Goal: Information Seeking & Learning: Learn about a topic

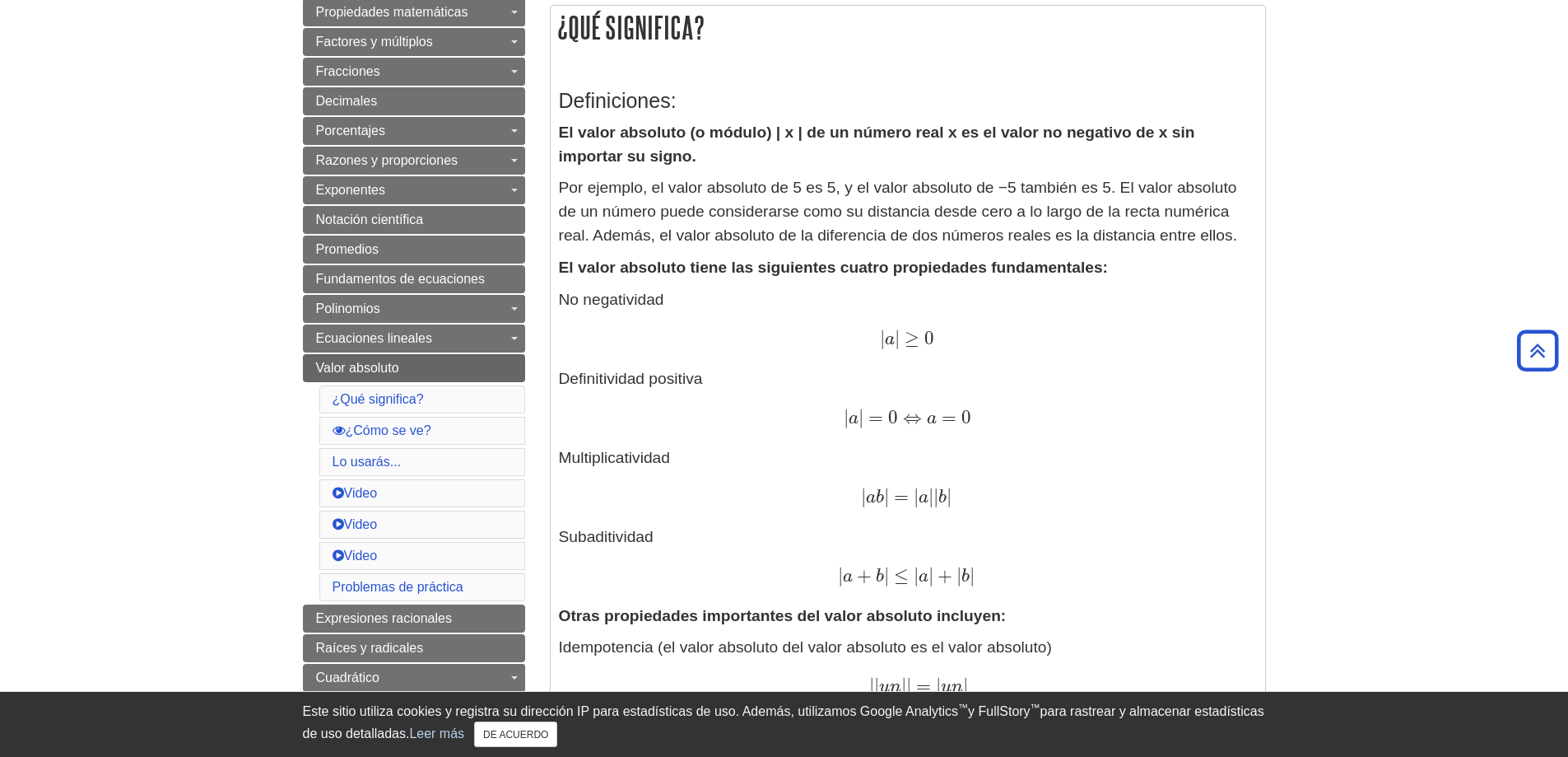
scroll to position [330, 0]
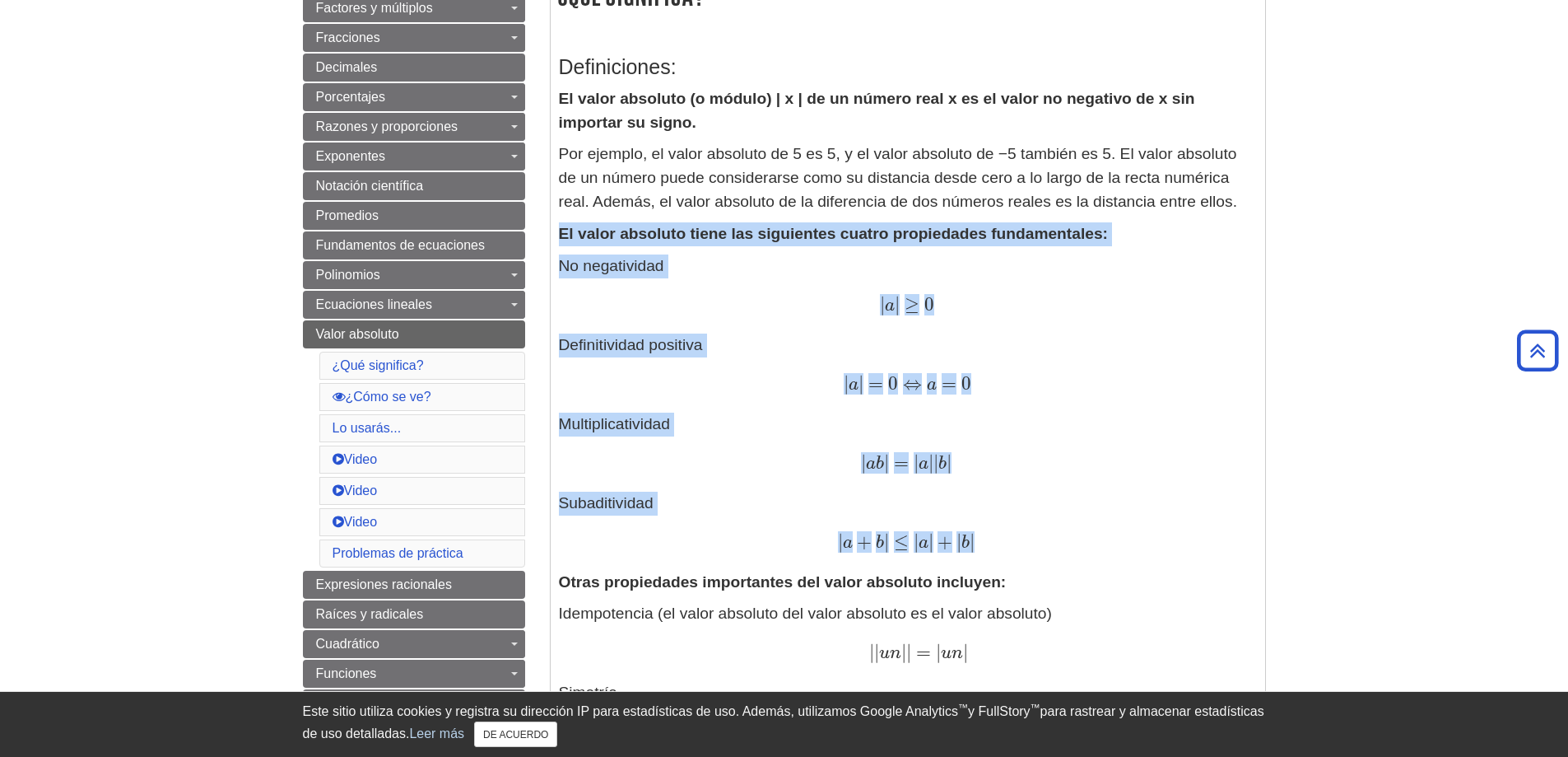
drag, startPoint x: 561, startPoint y: 225, endPoint x: 1014, endPoint y: 528, distance: 545.0
click at [1014, 528] on div "Definiciones: El valor absoluto (o módulo) | x | de un número real x es el valo…" at bounding box center [907, 704] width 698 height 1331
copy div "El valor absoluto tiene las siguientes cuatro propiedades fundamentales: No neg…"
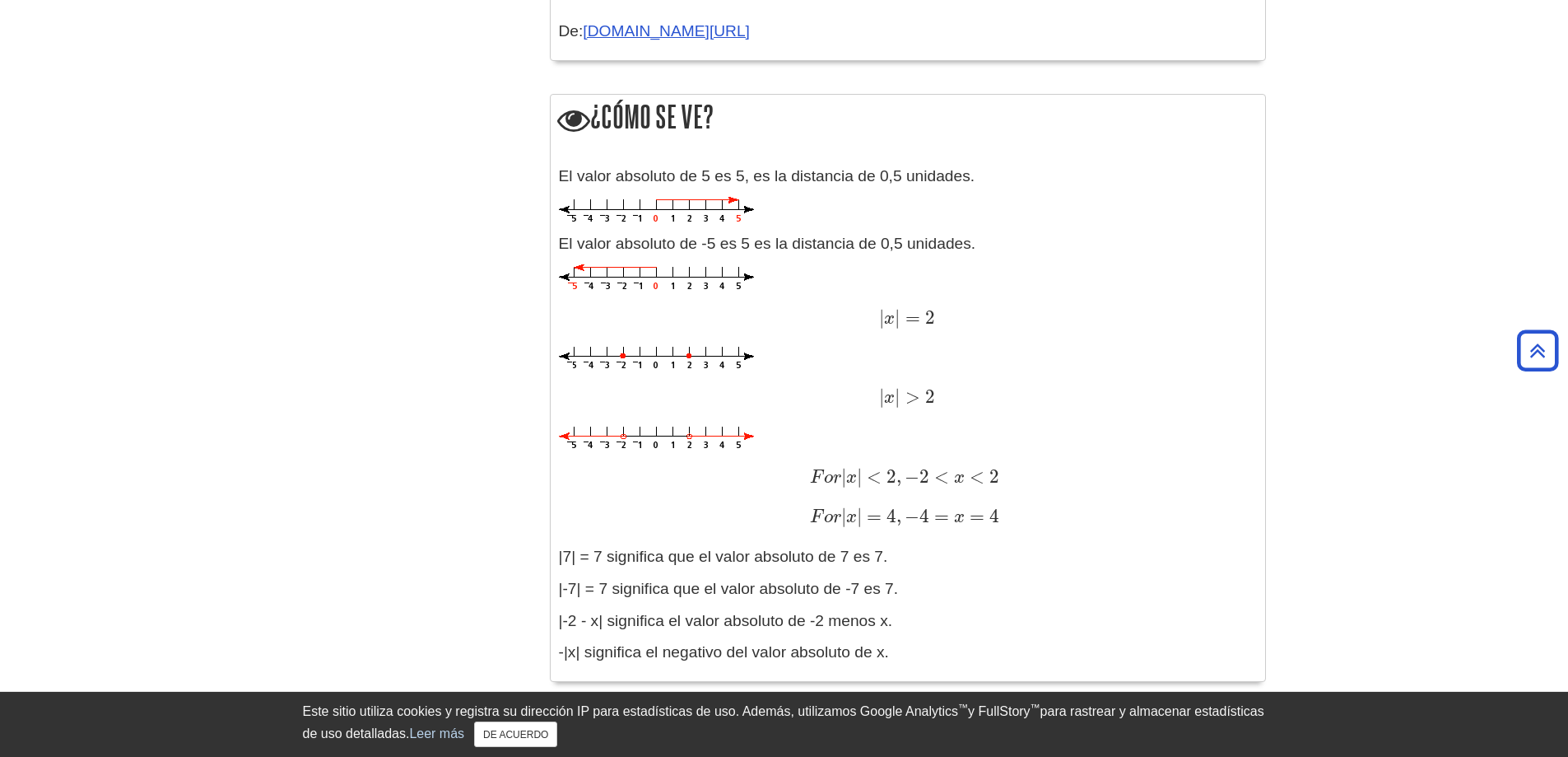
scroll to position [1729, 0]
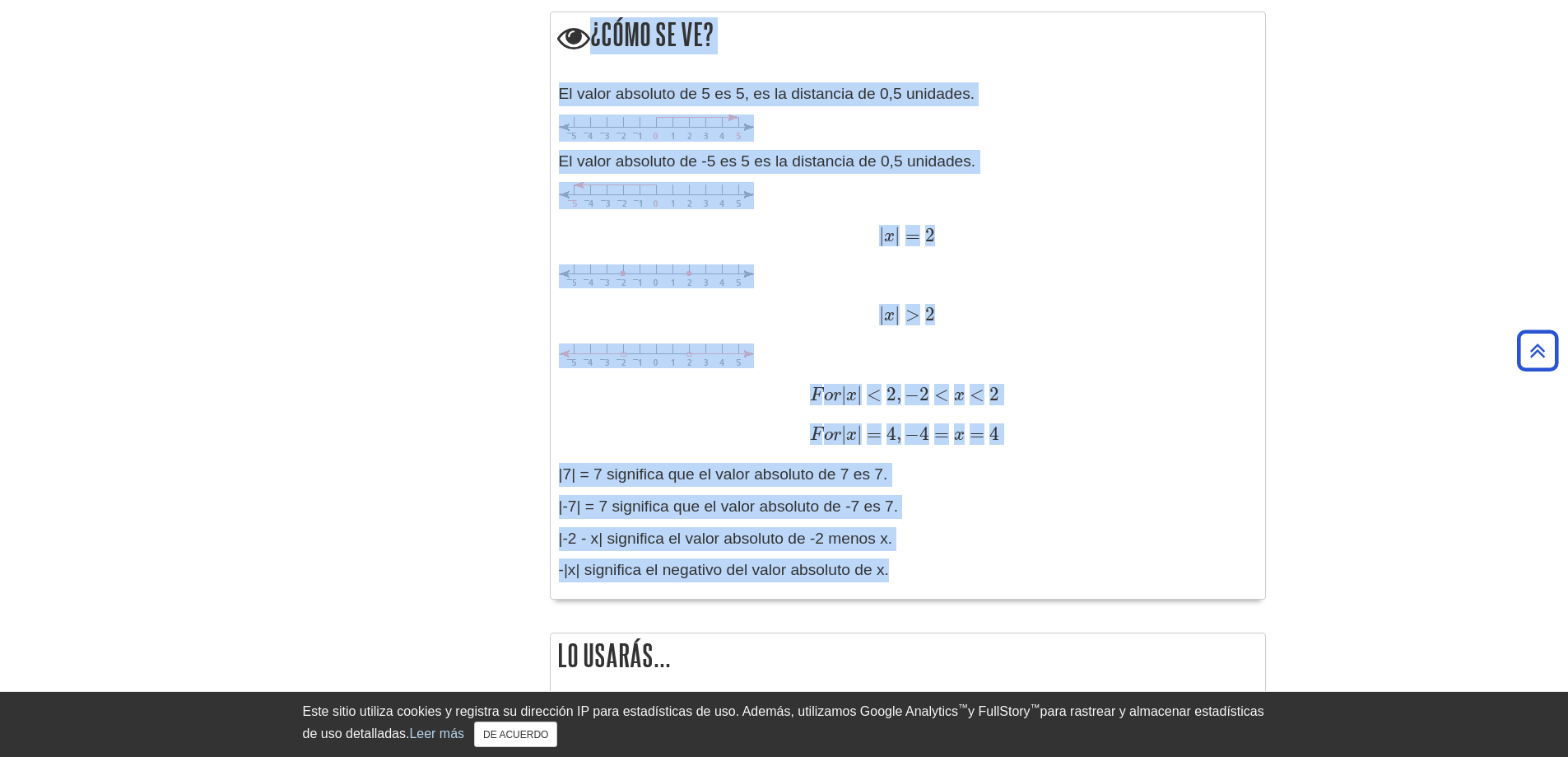
drag, startPoint x: 560, startPoint y: 24, endPoint x: 1041, endPoint y: 600, distance: 750.4
click at [1041, 600] on div "¿Cómo se ve? El valor absoluto de 5 es 5, es la distancia de 0,5 unidades. El v…" at bounding box center [908, 313] width 716 height 605
copy div "¿Cómo se ve? El valor absoluto de 5 es 5, es la distancia de 0,5 unidades. El v…"
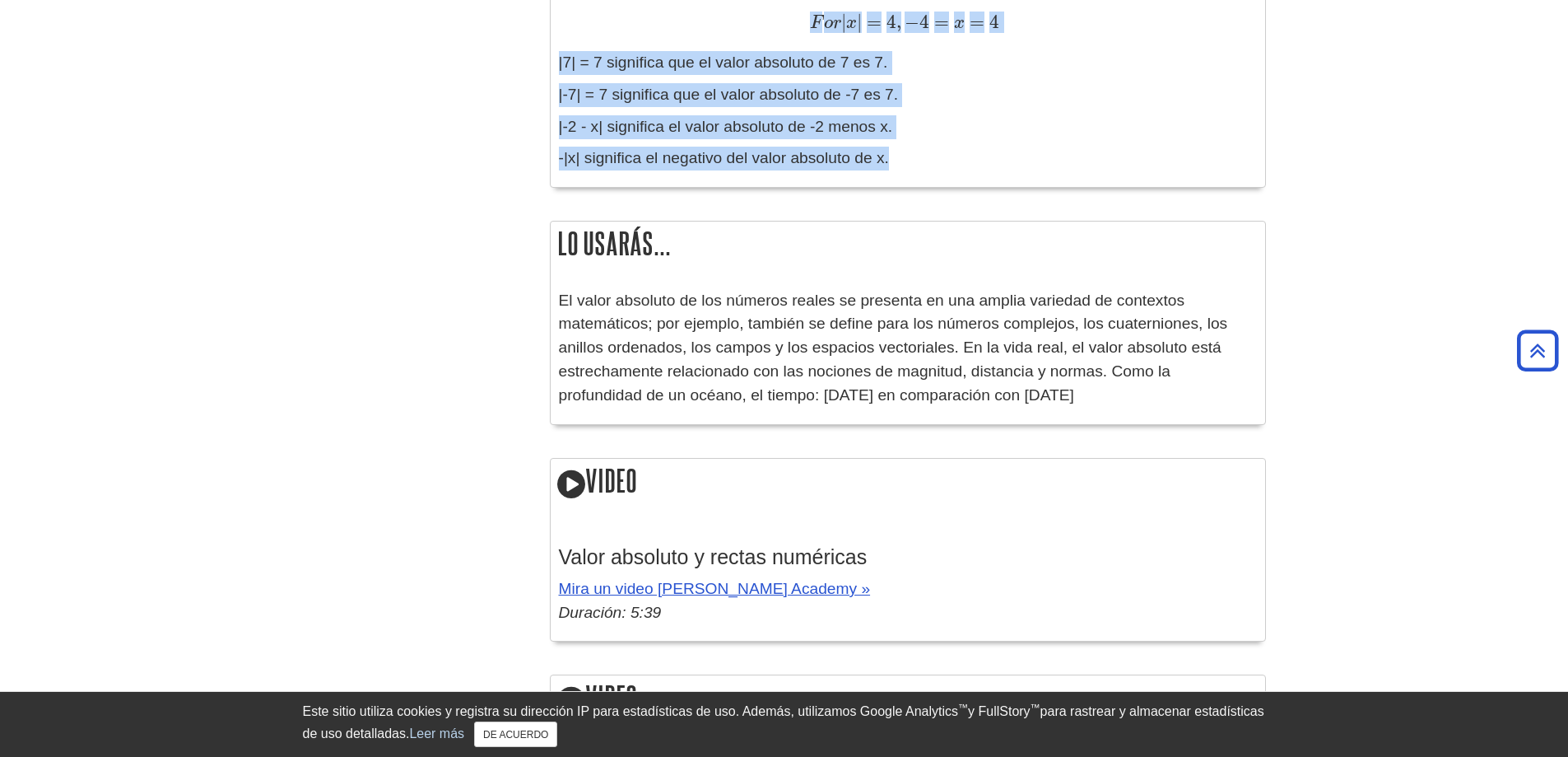
scroll to position [2223, 0]
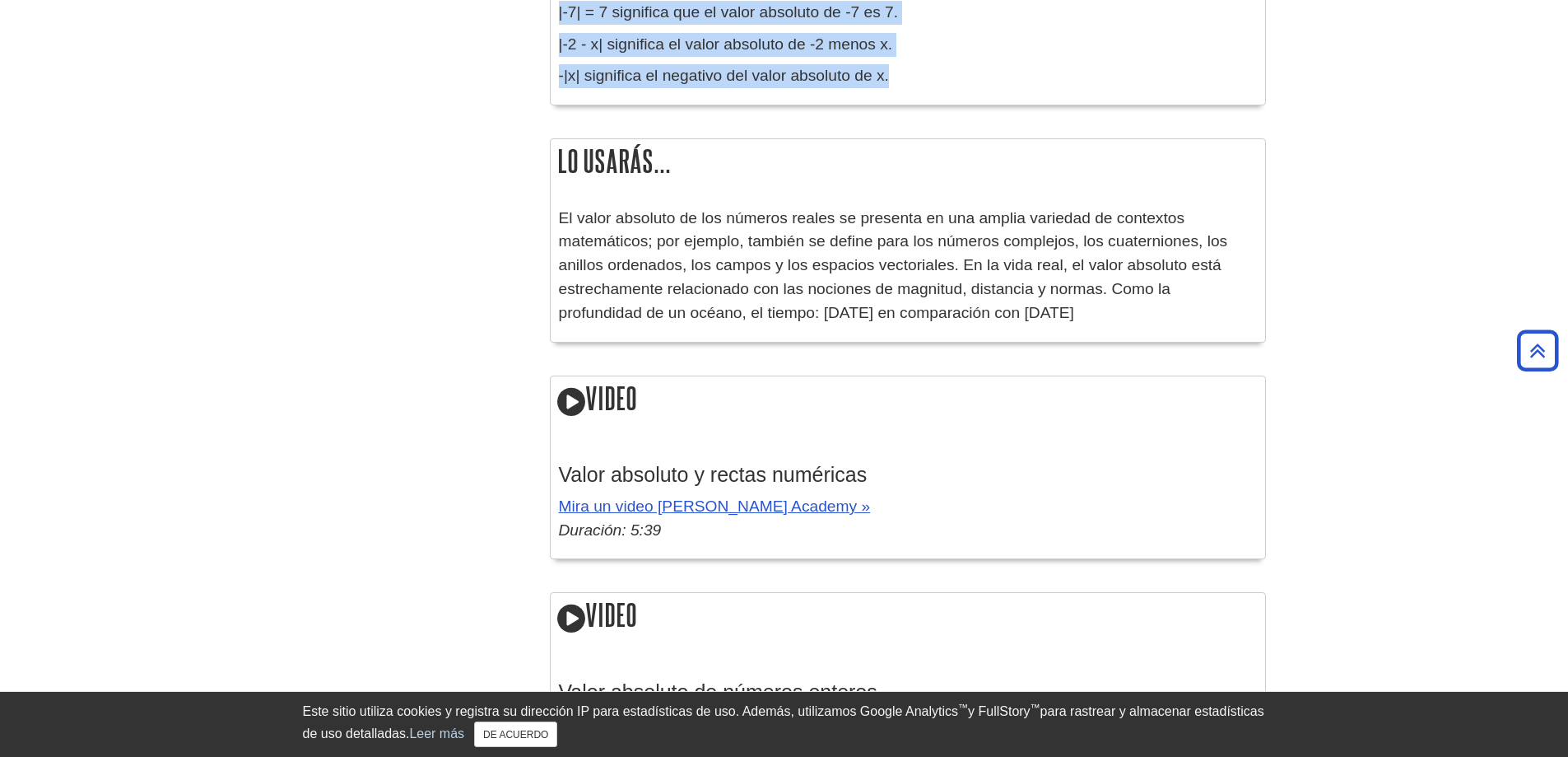
drag, startPoint x: 554, startPoint y: 161, endPoint x: 981, endPoint y: 315, distance: 453.9
click at [981, 315] on div "Lo usarás... El valor absoluto de los números reales se presenta en una amplia …" at bounding box center [908, 240] width 716 height 203
copy div "Lo usarás... El valor absoluto de los números reales se presenta en una amplia …"
click at [981, 315] on p "El valor absoluto de los números reales se presenta en una amplia variedad de c…" at bounding box center [907, 266] width 698 height 119
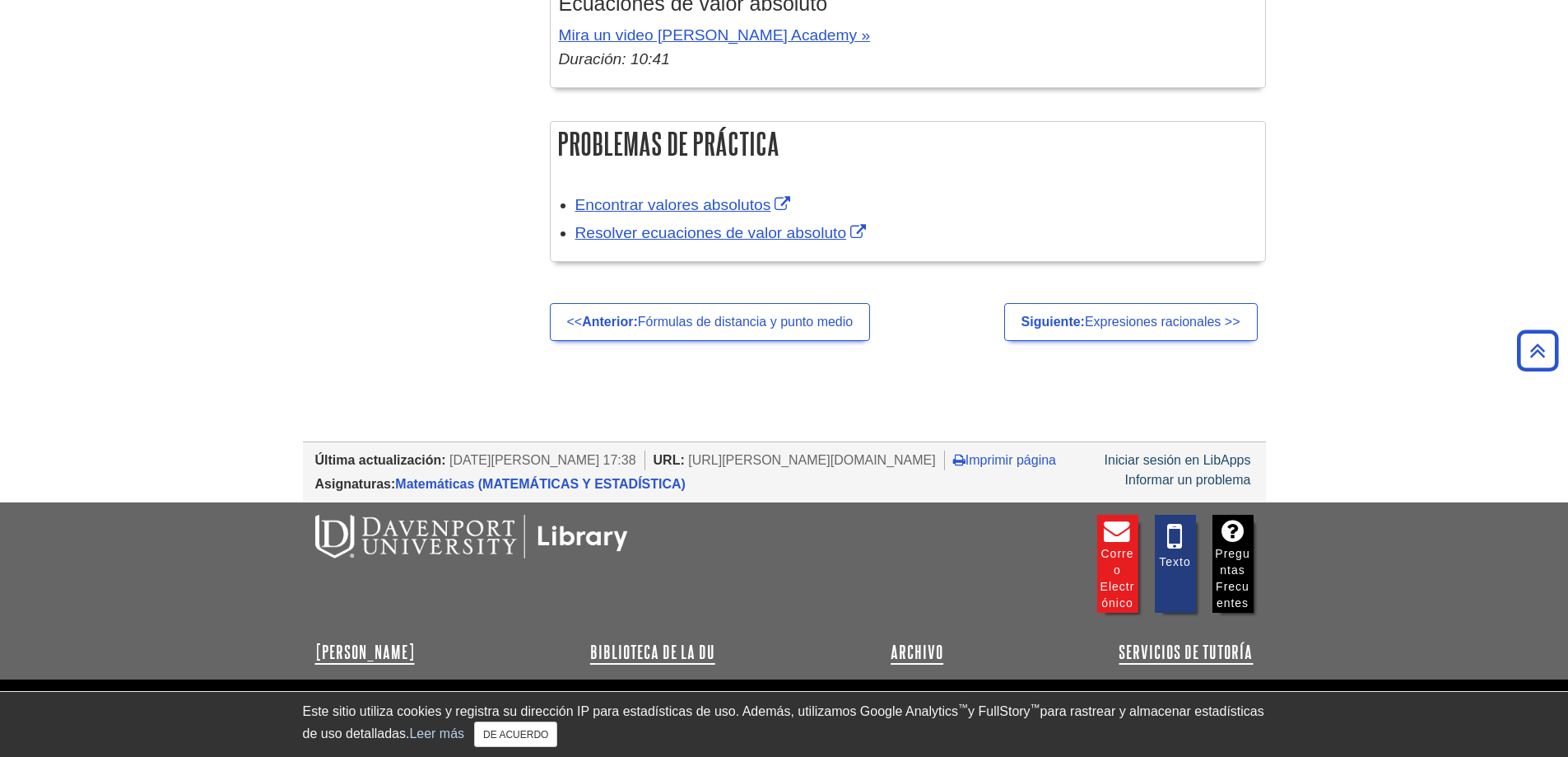
scroll to position [3218, 0]
